Goal: Obtain resource: Obtain resource

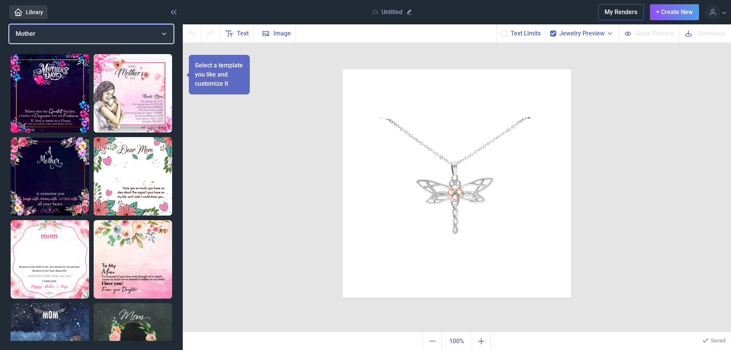
click at [162, 29] on button "Mother" at bounding box center [91, 33] width 164 height 19
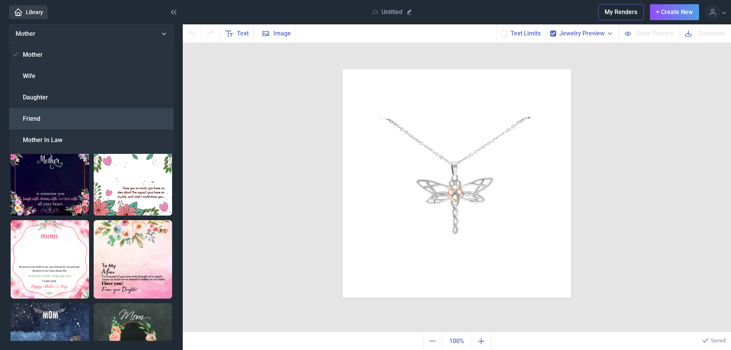
click at [45, 116] on div "Friend" at bounding box center [91, 118] width 164 height 21
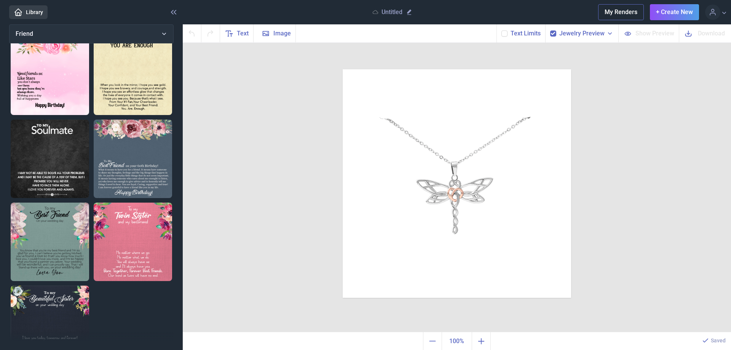
scroll to position [287, 0]
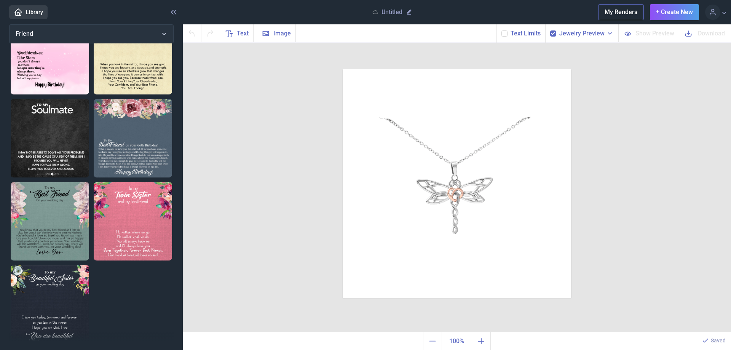
click at [49, 199] on img at bounding box center [50, 221] width 78 height 78
checkbox input "false"
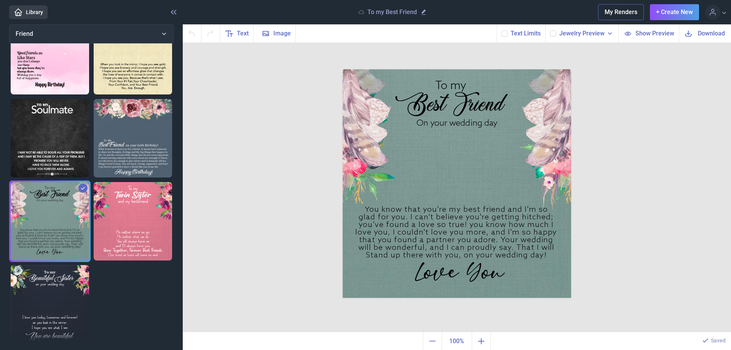
click at [506, 34] on use at bounding box center [504, 33] width 4 height 3
click at [501, 30] on input "checkbox" at bounding box center [501, 30] width 0 height 0
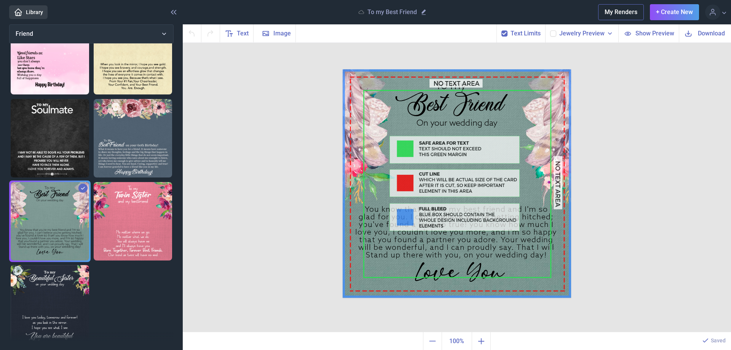
click at [505, 33] on icon at bounding box center [504, 33] width 5 height 5
click at [501, 30] on input "checkbox" at bounding box center [501, 30] width 0 height 0
checkbox input "false"
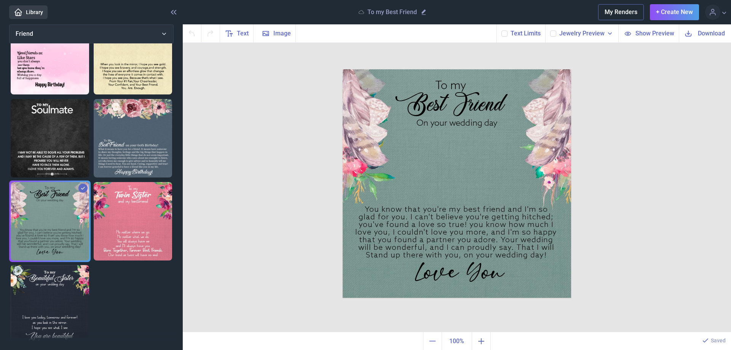
click at [555, 34] on icon at bounding box center [553, 33] width 5 height 5
click at [550, 30] on input "checkbox" at bounding box center [549, 30] width 0 height 0
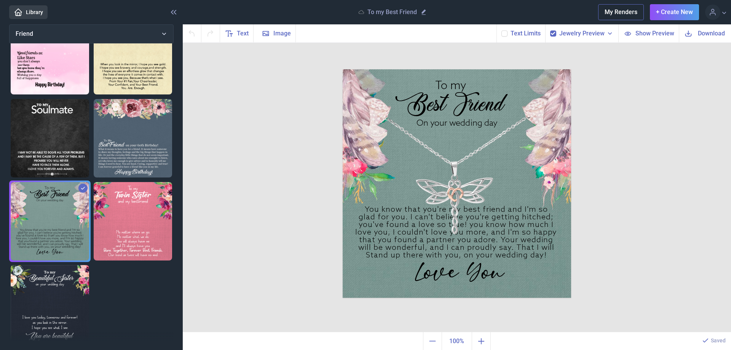
click at [555, 34] on icon at bounding box center [553, 33] width 5 height 5
click at [550, 30] on input "checkbox" at bounding box center [549, 30] width 0 height 0
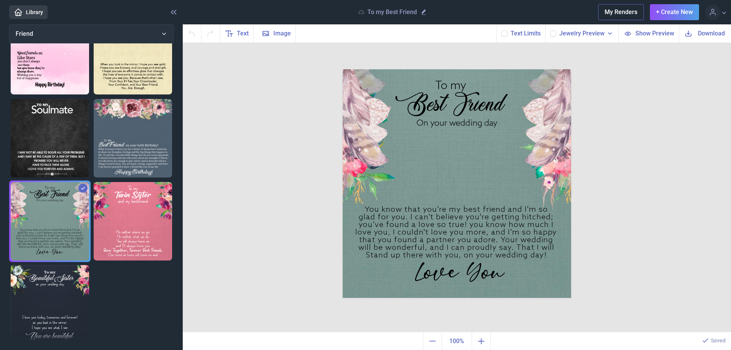
click at [613, 34] on icon at bounding box center [610, 34] width 8 height 8
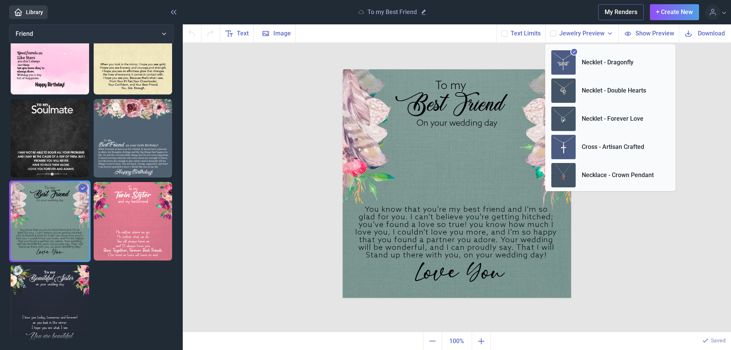
click at [591, 146] on p "Cross - Artisan Crafted" at bounding box center [612, 146] width 62 height 9
click at [589, 144] on p "Cross - Artisan Crafted" at bounding box center [612, 146] width 62 height 9
click at [643, 221] on div "To my Best Friend On your wedding day You know that you're my best friend and I…" at bounding box center [457, 188] width 548 height 290
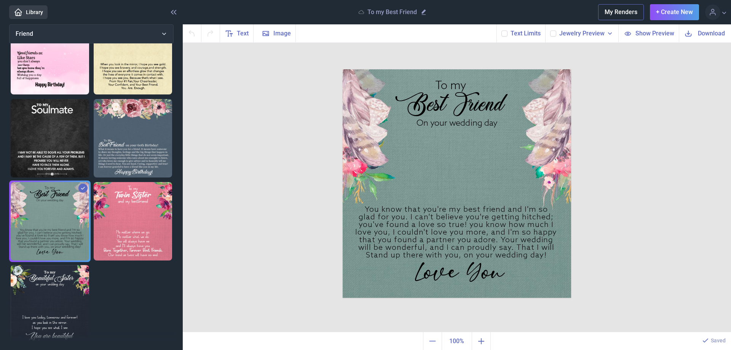
click at [554, 34] on use at bounding box center [553, 33] width 4 height 3
click at [550, 30] on input "checkbox" at bounding box center [549, 30] width 0 height 0
checkbox input "true"
click at [611, 33] on use at bounding box center [610, 33] width 4 height 2
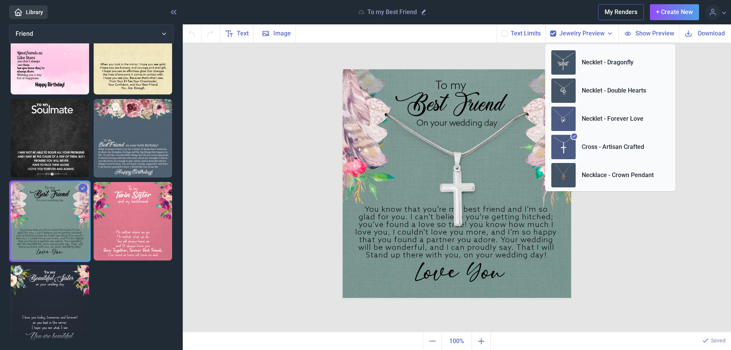
click at [598, 119] on p "Necklet - Forever Love" at bounding box center [612, 118] width 62 height 9
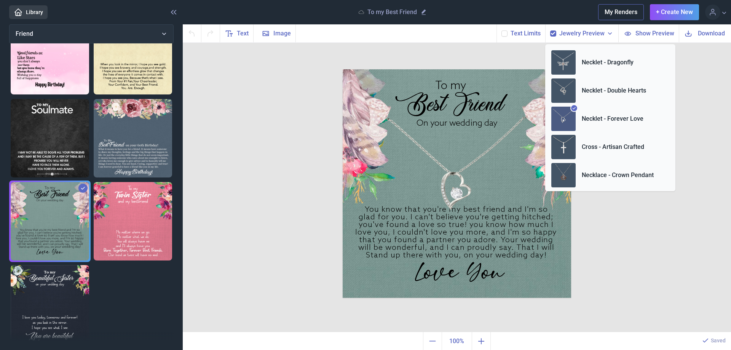
click at [644, 236] on div "To my Best Friend On your wedding day You know that you're my best friend and I…" at bounding box center [457, 188] width 548 height 290
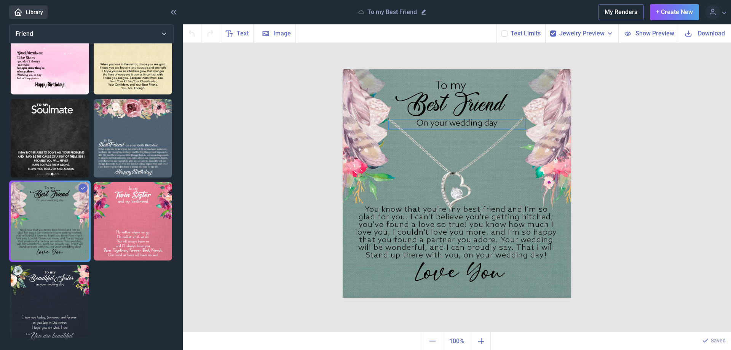
click at [460, 69] on div "On your wedding day" at bounding box center [456, 69] width 228 height 0
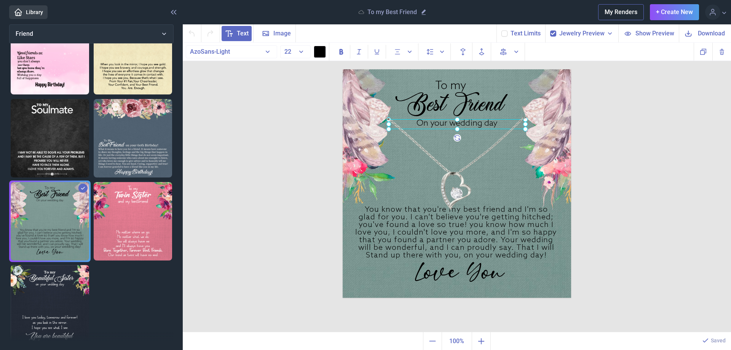
click at [470, 124] on div at bounding box center [457, 124] width 137 height 10
click at [471, 123] on div at bounding box center [457, 123] width 137 height 10
click at [490, 124] on div at bounding box center [457, 123] width 137 height 10
click at [492, 123] on div "On your wedding day" at bounding box center [457, 123] width 137 height 10
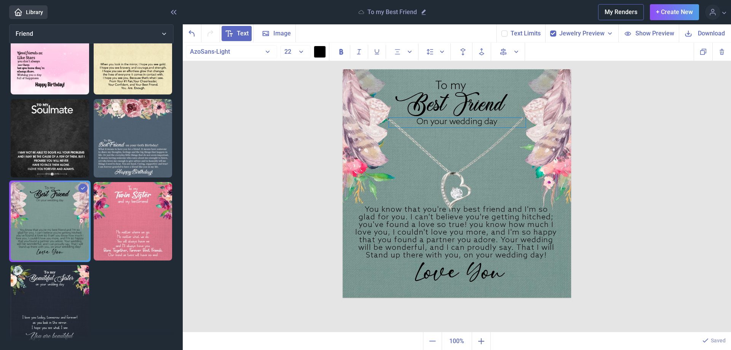
click at [499, 123] on div "On your wedding day" at bounding box center [457, 123] width 137 height 10
click at [381, 69] on div "You know that you're my best friend and I'm so glad for you. I can't believe yo…" at bounding box center [456, 69] width 228 height 0
click at [380, 220] on div at bounding box center [456, 234] width 203 height 56
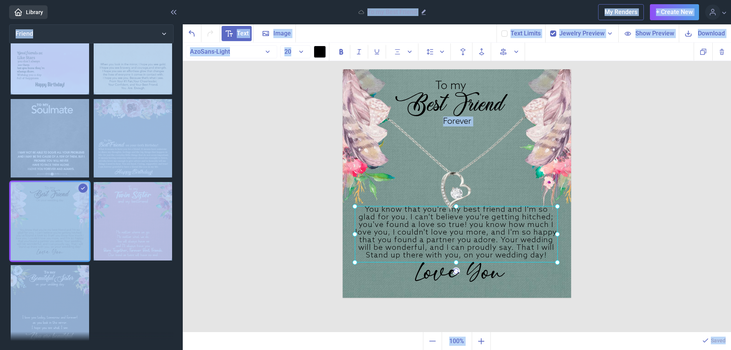
click at [397, 230] on div at bounding box center [456, 234] width 203 height 56
click at [399, 229] on div at bounding box center [458, 233] width 203 height 56
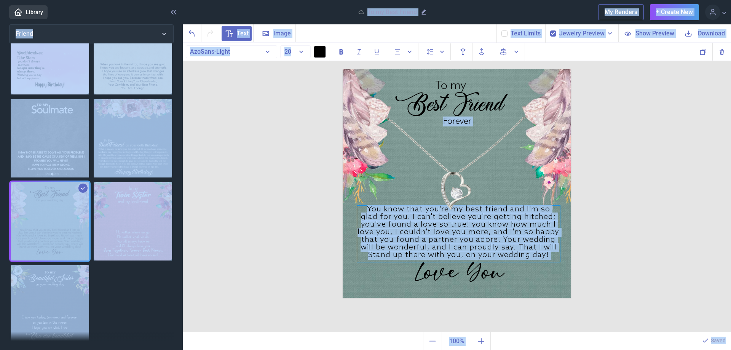
click at [395, 234] on div "You know that you're my best friend and I'm so glad for you. I can't believe yo…" at bounding box center [458, 233] width 203 height 56
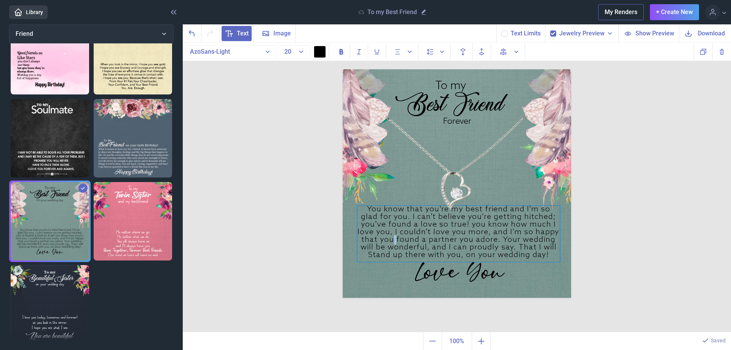
click at [394, 235] on div "You know that you're my best friend and I'm so glad for you. I can't believe yo…" at bounding box center [458, 233] width 203 height 56
click at [414, 226] on div "You know that you're my best friend and I'm so glad for you. I can't believe yo…" at bounding box center [458, 233] width 203 height 56
click at [414, 227] on div "You know that you're my best friend and I'm so glad for you. I can't believe yo…" at bounding box center [458, 233] width 203 height 56
click at [413, 227] on div "You know that you're my best friend and I'm so glad for you. I can't believe yo…" at bounding box center [458, 233] width 203 height 56
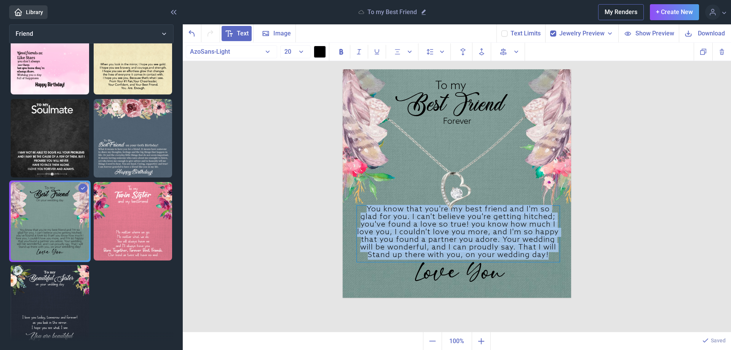
copy div "You know that you're my best friend and I'm so glad for you. I can't believe yo…"
click at [276, 34] on span "Image" at bounding box center [282, 33] width 18 height 9
click at [437, 228] on div "You know that you're my best friend and I'm so glad for you. I can't believe yo…" at bounding box center [458, 233] width 203 height 56
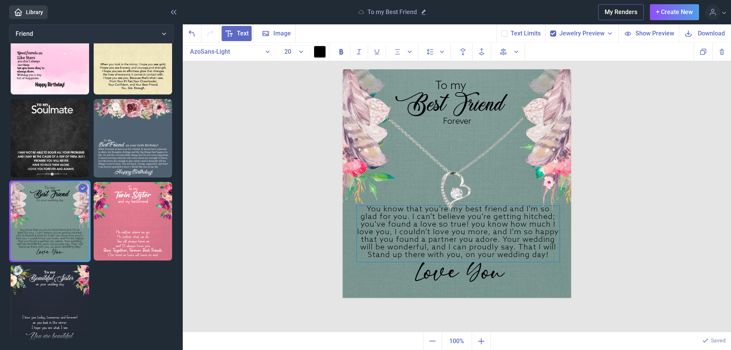
click at [435, 234] on div "You know that you're my best friend and I'm so glad for you. I can't believe yo…" at bounding box center [458, 233] width 203 height 56
click at [434, 234] on div "You know that you're my best friend and I'm so glad for you. I can't believe yo…" at bounding box center [458, 234] width 203 height 56
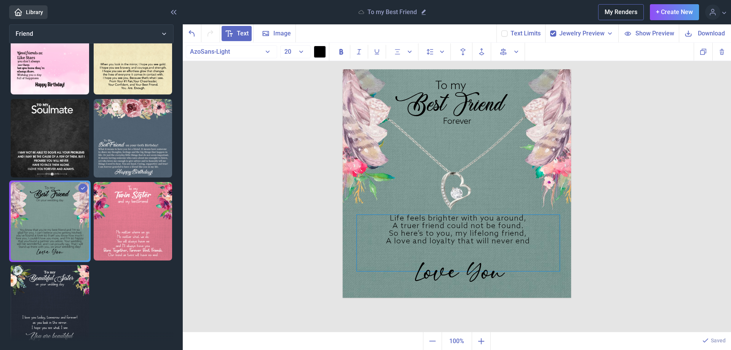
drag, startPoint x: 493, startPoint y: 225, endPoint x: 493, endPoint y: 234, distance: 8.8
click at [493, 234] on div "So here’s to you, my lifelong friend," at bounding box center [458, 234] width 203 height 8
click at [494, 234] on div "So here’s to you, my lifelong friend," at bounding box center [458, 234] width 203 height 8
click at [494, 237] on div "So here’s to you, my lifelong friend," at bounding box center [458, 237] width 203 height 8
drag, startPoint x: 622, startPoint y: 244, endPoint x: 615, endPoint y: 245, distance: 7.3
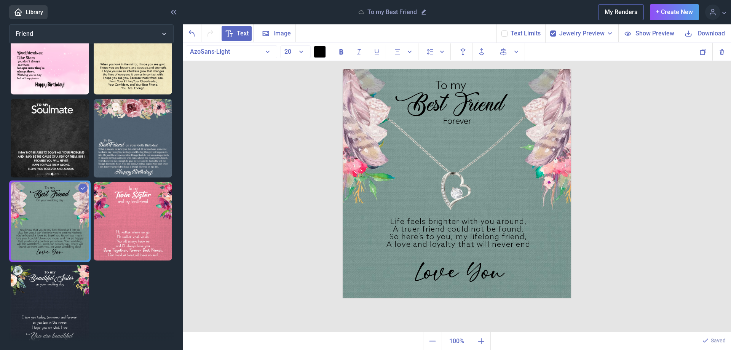
click at [622, 244] on div "To my Best Friend Forever Life feels brighter with you around, A truer friend c…" at bounding box center [457, 188] width 548 height 290
drag, startPoint x: 467, startPoint y: 274, endPoint x: 467, endPoint y: 262, distance: 12.6
click at [342, 69] on div "Love You" at bounding box center [342, 69] width 0 height 0
click at [467, 262] on div at bounding box center [458, 262] width 185 height 25
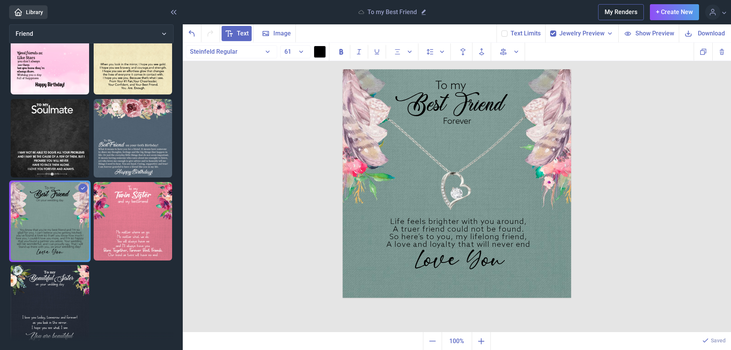
click at [629, 260] on div "To my Best Friend Forever Life feels brighter with you around, A truer friend c…" at bounding box center [457, 188] width 548 height 290
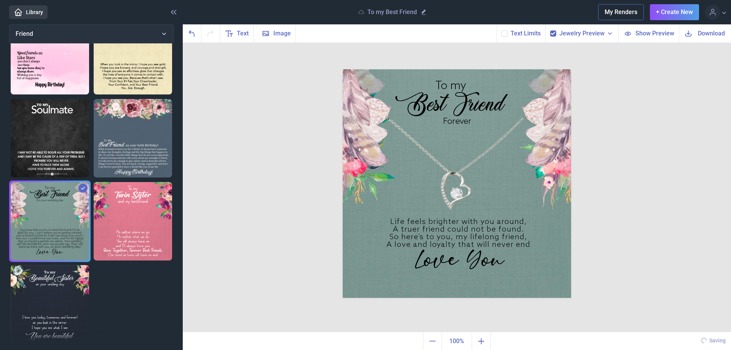
click at [506, 33] on icon at bounding box center [504, 33] width 5 height 5
click at [501, 30] on input "checkbox" at bounding box center [501, 30] width 0 height 0
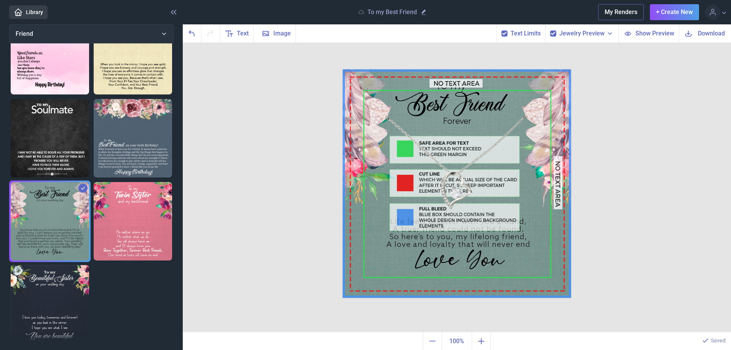
click at [505, 32] on icon at bounding box center [504, 33] width 5 height 5
click at [501, 30] on input "checkbox" at bounding box center [501, 30] width 0 height 0
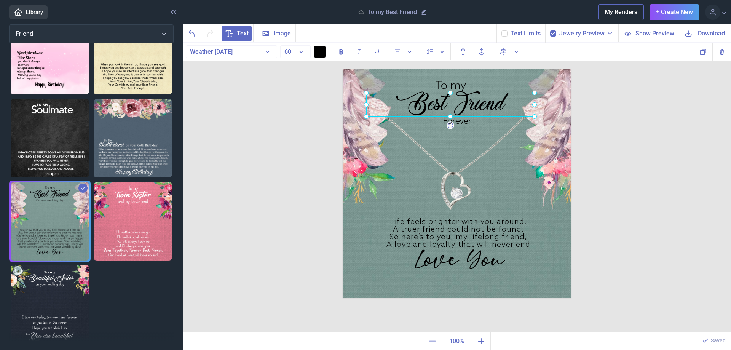
click at [342, 69] on div "Best Friend" at bounding box center [342, 69] width 0 height 0
click at [475, 98] on div at bounding box center [450, 104] width 169 height 24
click at [342, 69] on div "Forever" at bounding box center [342, 69] width 0 height 0
drag, startPoint x: 465, startPoint y: 120, endPoint x: 464, endPoint y: 137, distance: 17.1
click at [464, 138] on div at bounding box center [456, 140] width 137 height 10
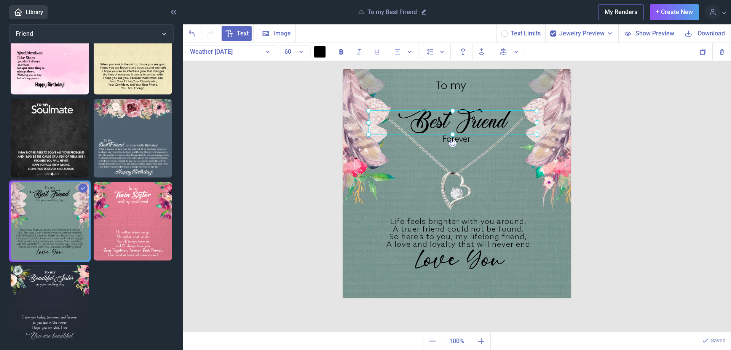
drag, startPoint x: 462, startPoint y: 108, endPoint x: 465, endPoint y: 126, distance: 18.1
click at [342, 69] on div "Best Friend" at bounding box center [342, 69] width 0 height 0
drag, startPoint x: 455, startPoint y: 90, endPoint x: 455, endPoint y: 104, distance: 13.7
click at [342, 69] on div "To my" at bounding box center [342, 69] width 0 height 0
click at [653, 31] on span "Show Preview" at bounding box center [654, 33] width 39 height 9
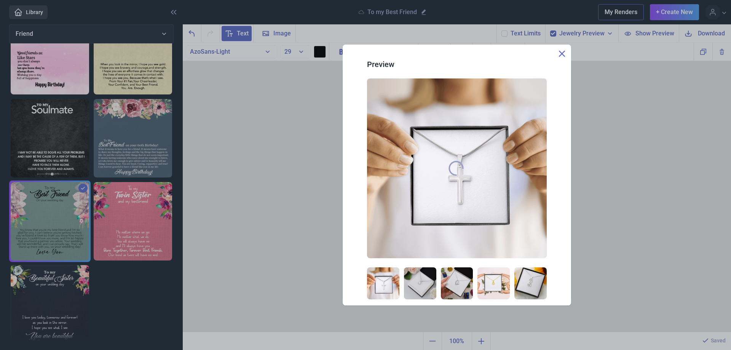
click at [506, 35] on div "Preview" at bounding box center [457, 175] width 548 height 350
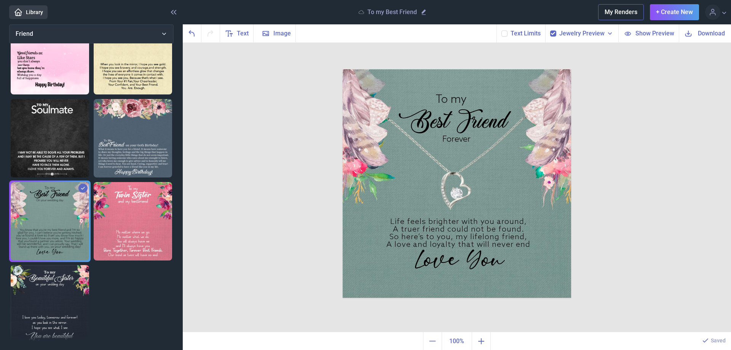
click at [505, 34] on use at bounding box center [504, 33] width 4 height 3
click at [501, 30] on input "checkbox" at bounding box center [501, 30] width 0 height 0
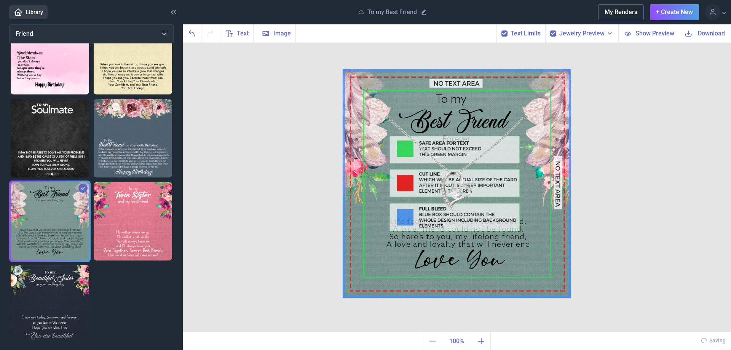
click at [506, 34] on use at bounding box center [504, 33] width 4 height 3
click at [501, 30] on input "checkbox" at bounding box center [501, 30] width 0 height 0
checkbox input "false"
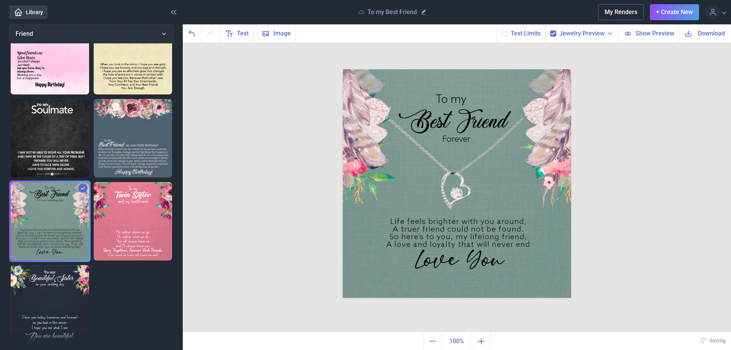
click at [559, 34] on div "Jewelry Preview" at bounding box center [581, 33] width 73 height 18
click at [555, 34] on icon at bounding box center [553, 33] width 5 height 5
click at [550, 30] on input "checkbox" at bounding box center [549, 30] width 0 height 0
click at [555, 34] on icon at bounding box center [553, 33] width 5 height 5
click at [550, 30] on input "checkbox" at bounding box center [549, 30] width 0 height 0
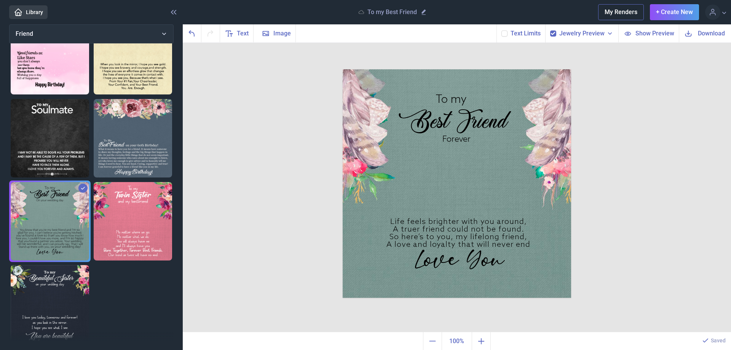
checkbox input "true"
click at [645, 34] on span "Show Preview" at bounding box center [654, 33] width 39 height 9
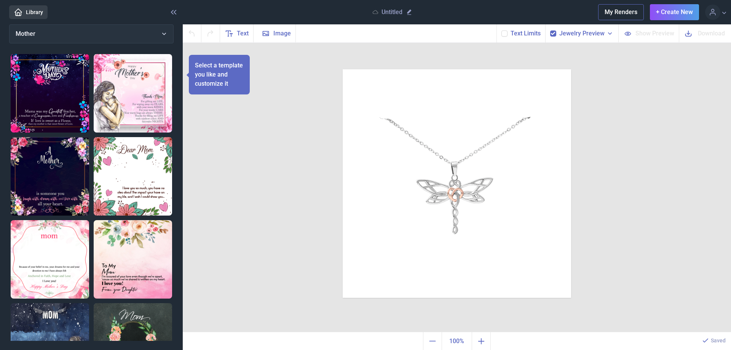
click at [612, 34] on icon at bounding box center [610, 34] width 8 height 8
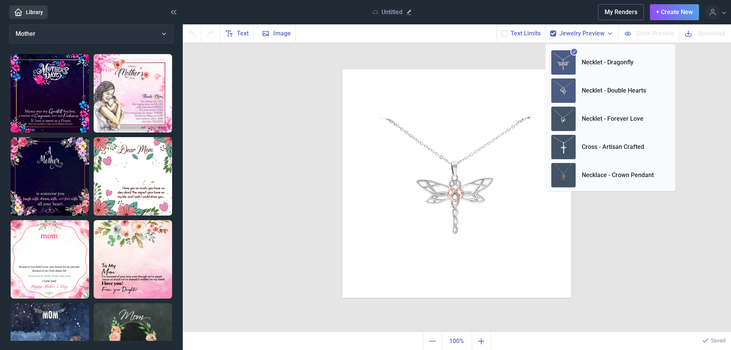
click at [589, 90] on p "Necklet - Double Hearts" at bounding box center [613, 90] width 64 height 9
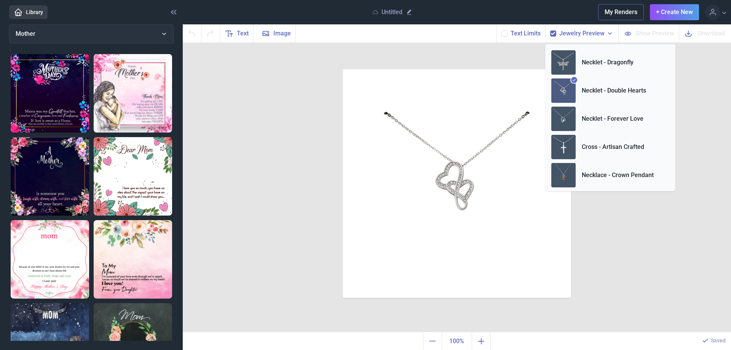
click at [287, 79] on div "Duplicate Delete Backwards > Forward" at bounding box center [457, 188] width 548 height 290
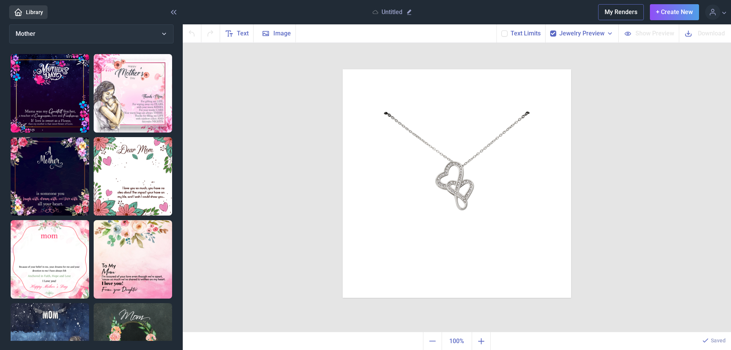
click at [618, 12] on button "My Renders" at bounding box center [621, 12] width 46 height 16
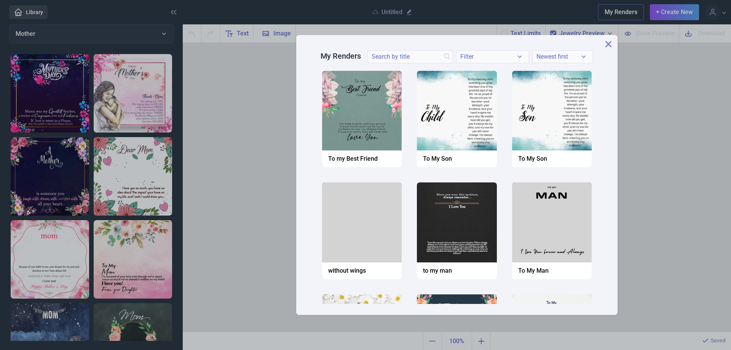
click at [671, 77] on div "My Renders Filter Clear Newest first Newest first Name A-Z Name Z-A Copy Downlo…" at bounding box center [457, 175] width 548 height 350
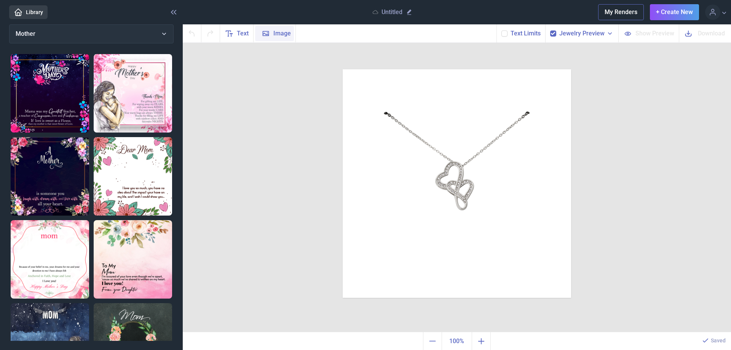
click at [278, 34] on span "Image" at bounding box center [282, 33] width 18 height 9
click at [555, 34] on icon at bounding box center [553, 33] width 5 height 5
click at [550, 30] on input "checkbox" at bounding box center [549, 30] width 0 height 0
click at [555, 34] on icon at bounding box center [553, 33] width 5 height 5
click at [550, 30] on input "checkbox" at bounding box center [549, 30] width 0 height 0
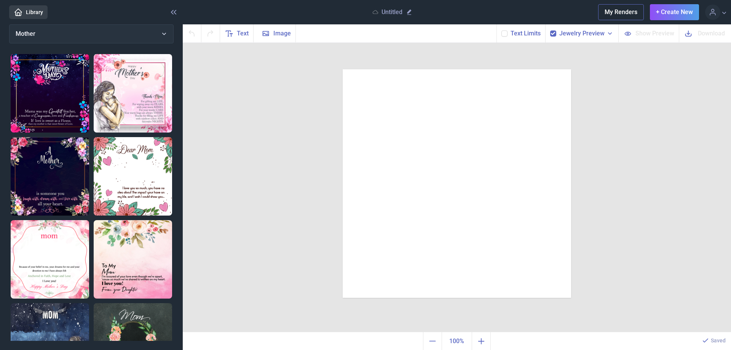
checkbox input "true"
click at [505, 32] on icon at bounding box center [504, 33] width 5 height 5
click at [501, 30] on input "checkbox" at bounding box center [501, 30] width 0 height 0
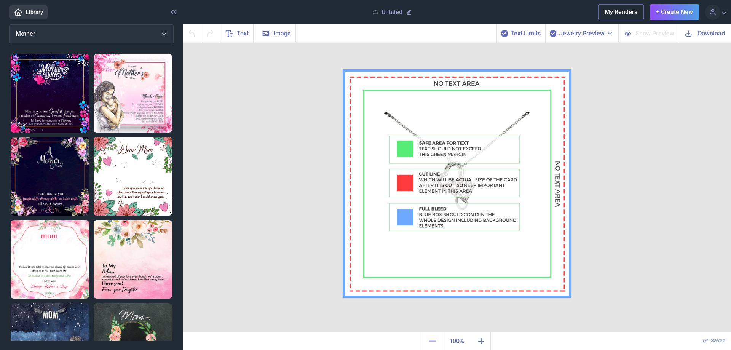
click at [505, 32] on icon at bounding box center [504, 33] width 5 height 5
click at [501, 30] on input "checkbox" at bounding box center [501, 30] width 0 height 0
checkbox input "false"
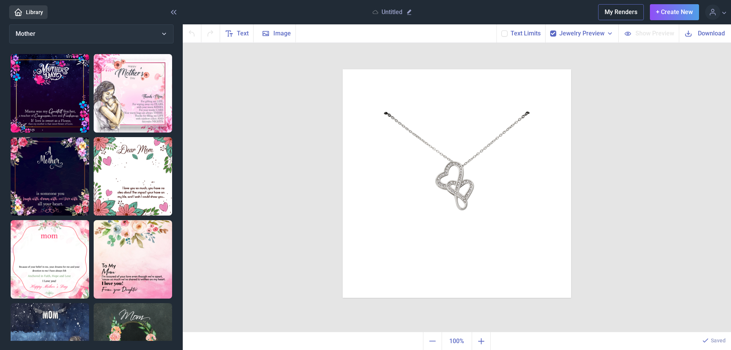
click at [705, 33] on span "Download" at bounding box center [710, 33] width 27 height 9
click at [279, 32] on span "Image" at bounding box center [282, 33] width 18 height 9
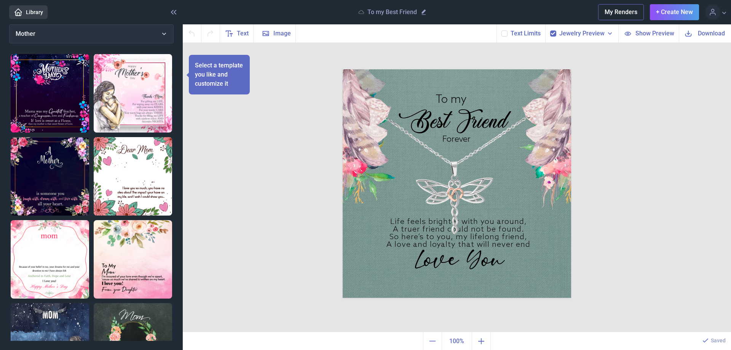
click at [688, 33] on icon at bounding box center [687, 33] width 9 height 9
click at [612, 31] on icon at bounding box center [610, 34] width 8 height 8
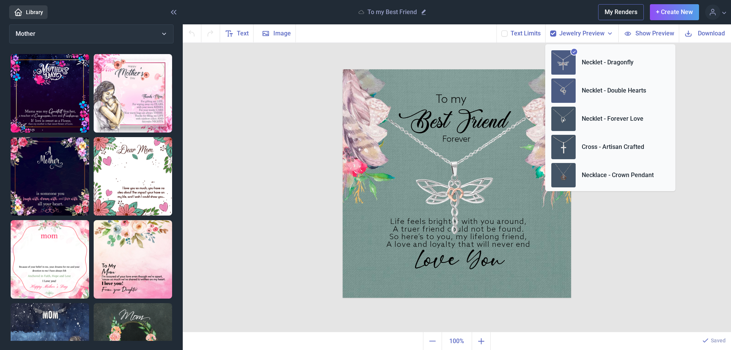
click at [597, 90] on p "Necklet - Double Hearts" at bounding box center [613, 90] width 64 height 9
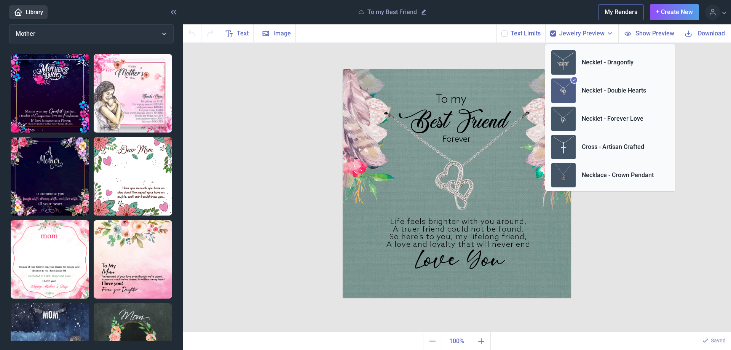
click at [647, 248] on div "To my Best Friend Forever Life feels brighter with you around, A truer friend c…" at bounding box center [457, 188] width 548 height 290
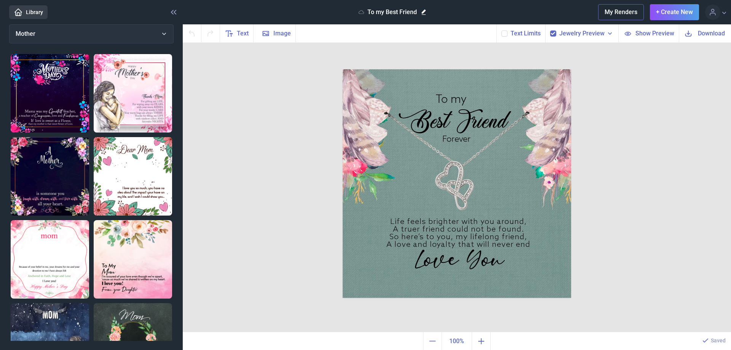
click at [422, 11] on icon at bounding box center [424, 12] width 8 height 8
click at [269, 105] on div "To my Best Friend Forever Life feels brighter with you around, A truer friend c…" at bounding box center [457, 188] width 548 height 290
